Goal: Check status: Check status

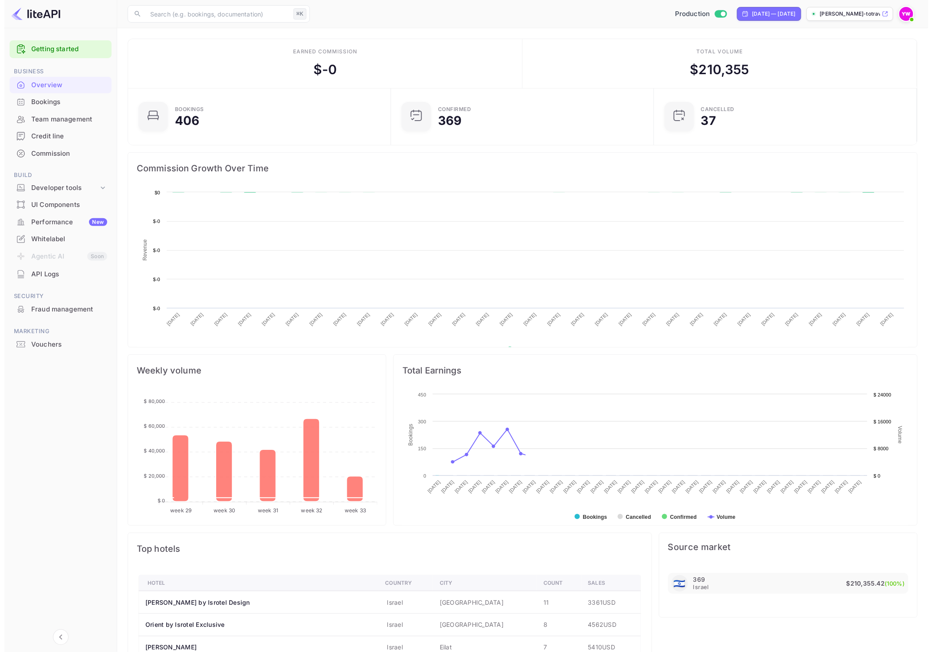
scroll to position [133, 250]
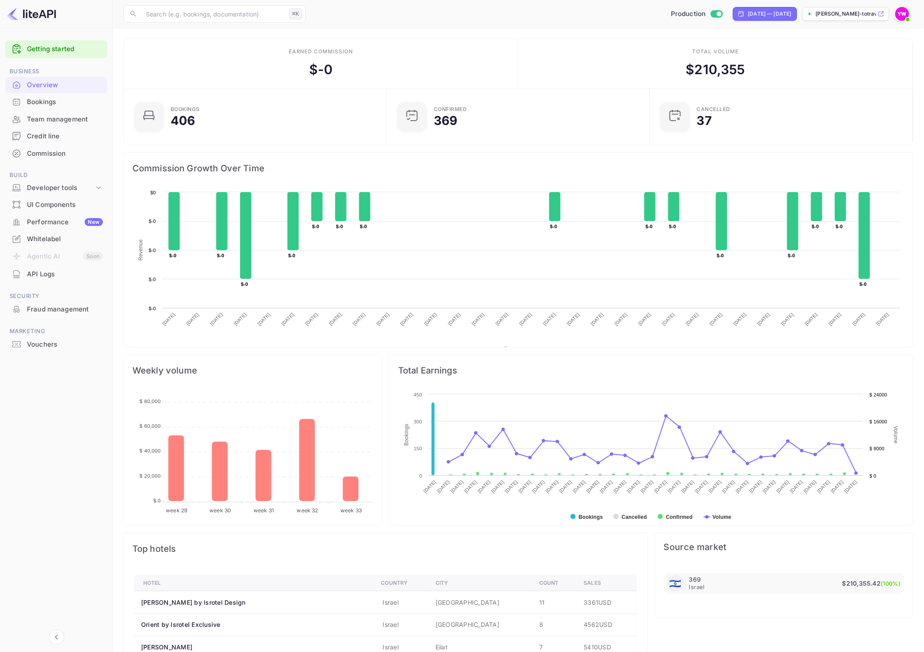
click at [49, 136] on div "Credit line" at bounding box center [65, 137] width 76 height 10
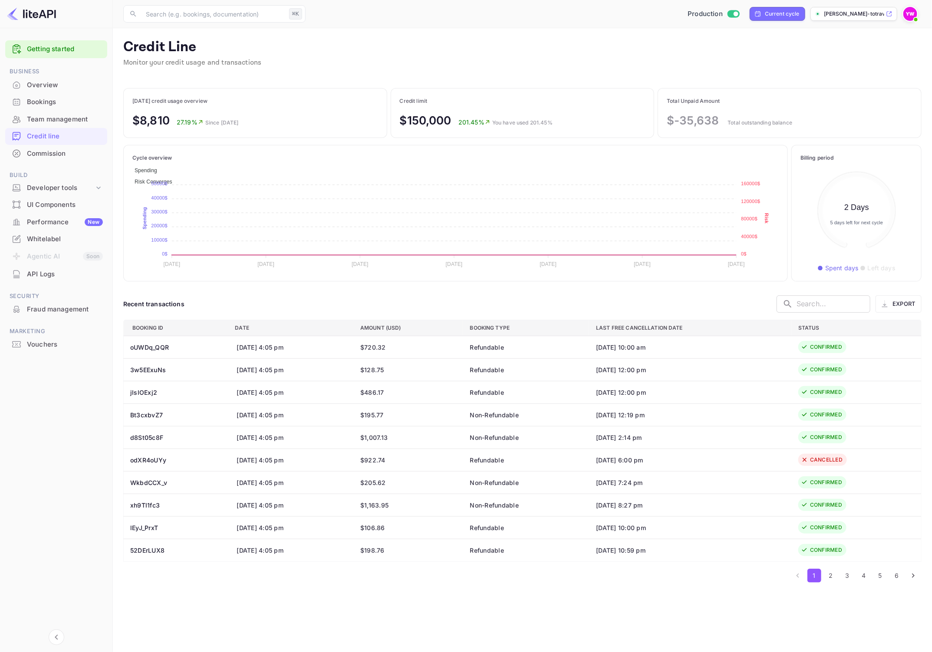
scroll to position [9, 9]
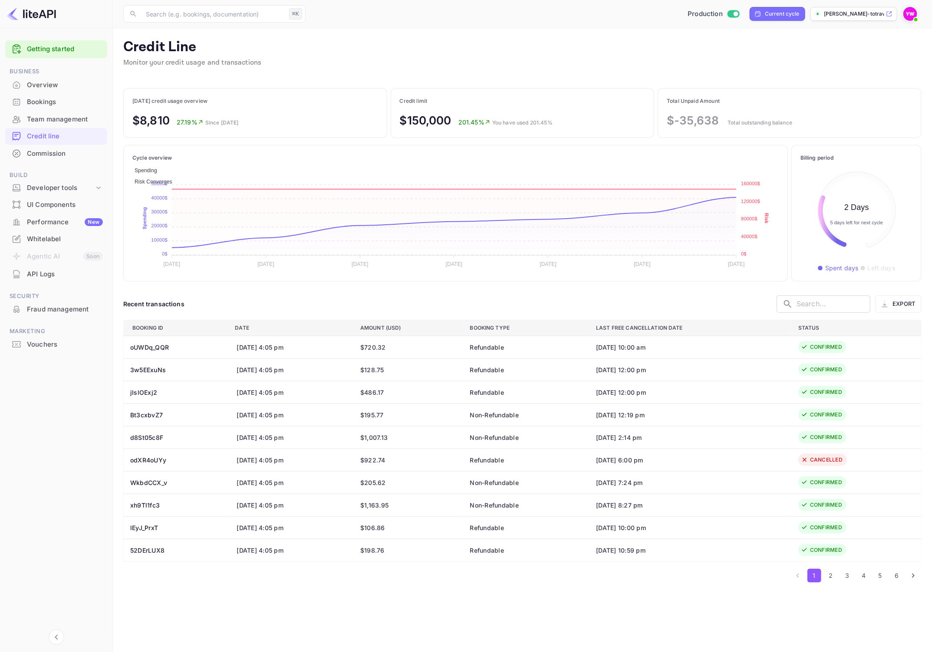
click at [203, 85] on main "Credit Line Monitor your credit usage and transactions [DATE] credit usage over…" at bounding box center [522, 340] width 819 height 624
click at [725, 42] on div "Credit Line Monitor your credit usage and transactions" at bounding box center [522, 59] width 798 height 40
click at [489, 42] on div "Credit Line Monitor your credit usage and transactions" at bounding box center [522, 59] width 798 height 40
